Goal: Information Seeking & Learning: Learn about a topic

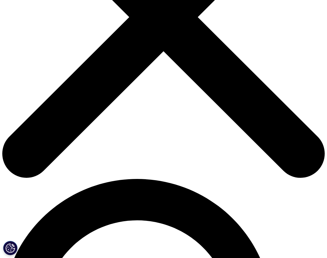
scroll to position [153, 0]
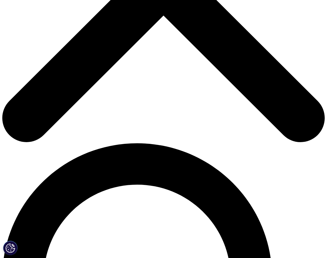
scroll to position [189, 0]
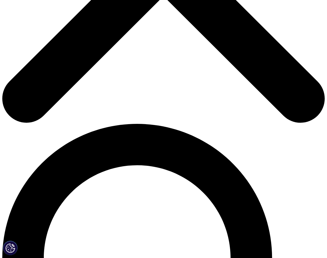
scroll to position [208, 0]
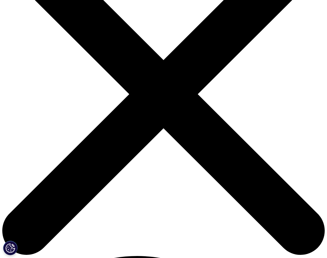
scroll to position [0, 0]
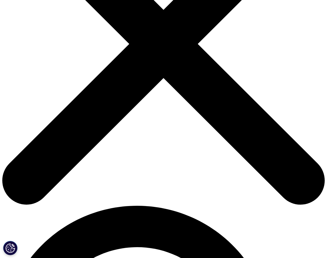
scroll to position [91, 0]
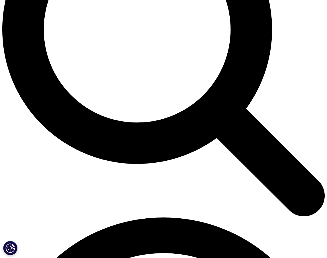
scroll to position [437, 0]
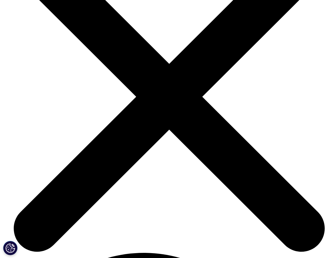
scroll to position [1527, 0]
